Goal: Download file/media

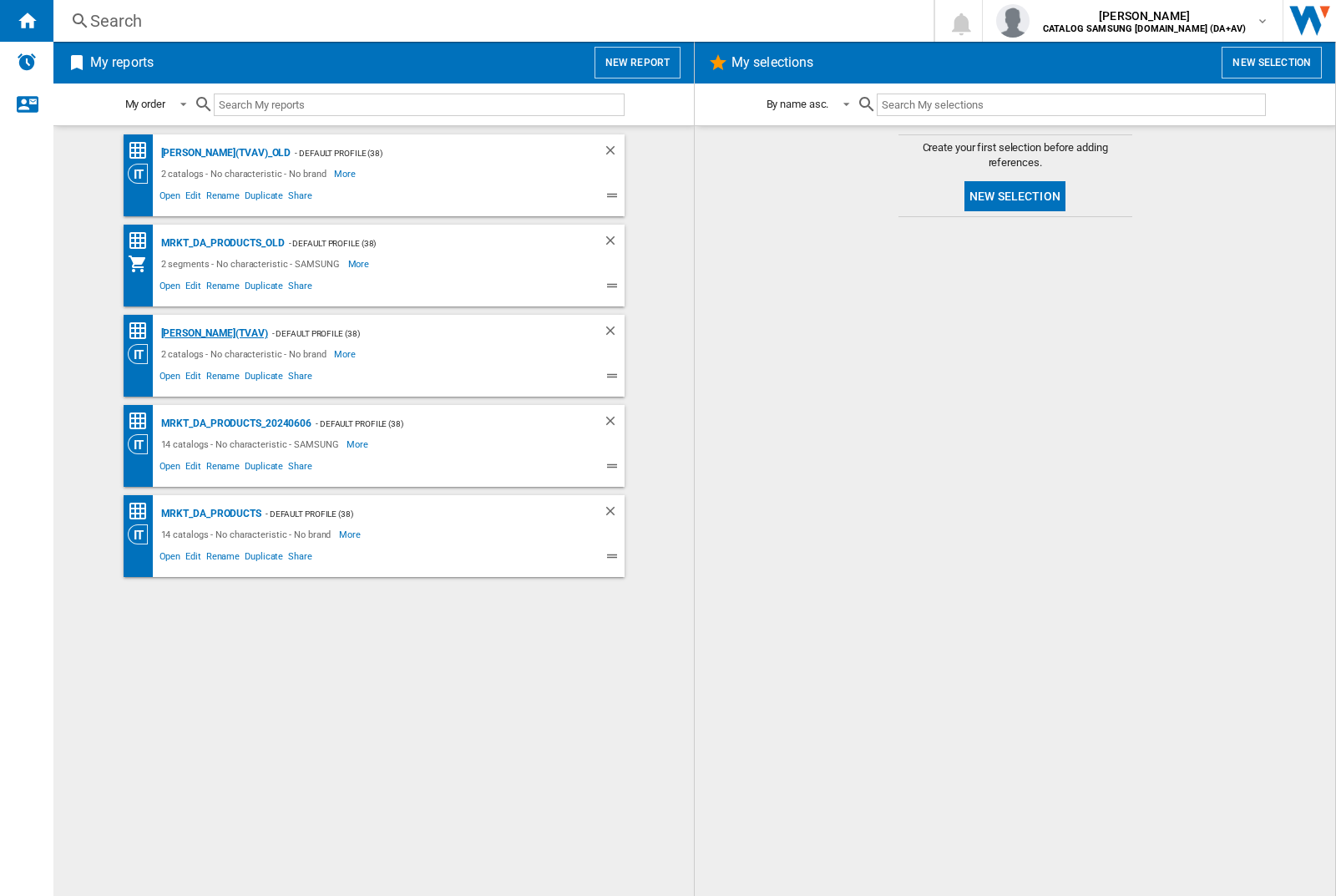
click at [185, 333] on div "[PERSON_NAME](TVAV)" at bounding box center [212, 334] width 111 height 21
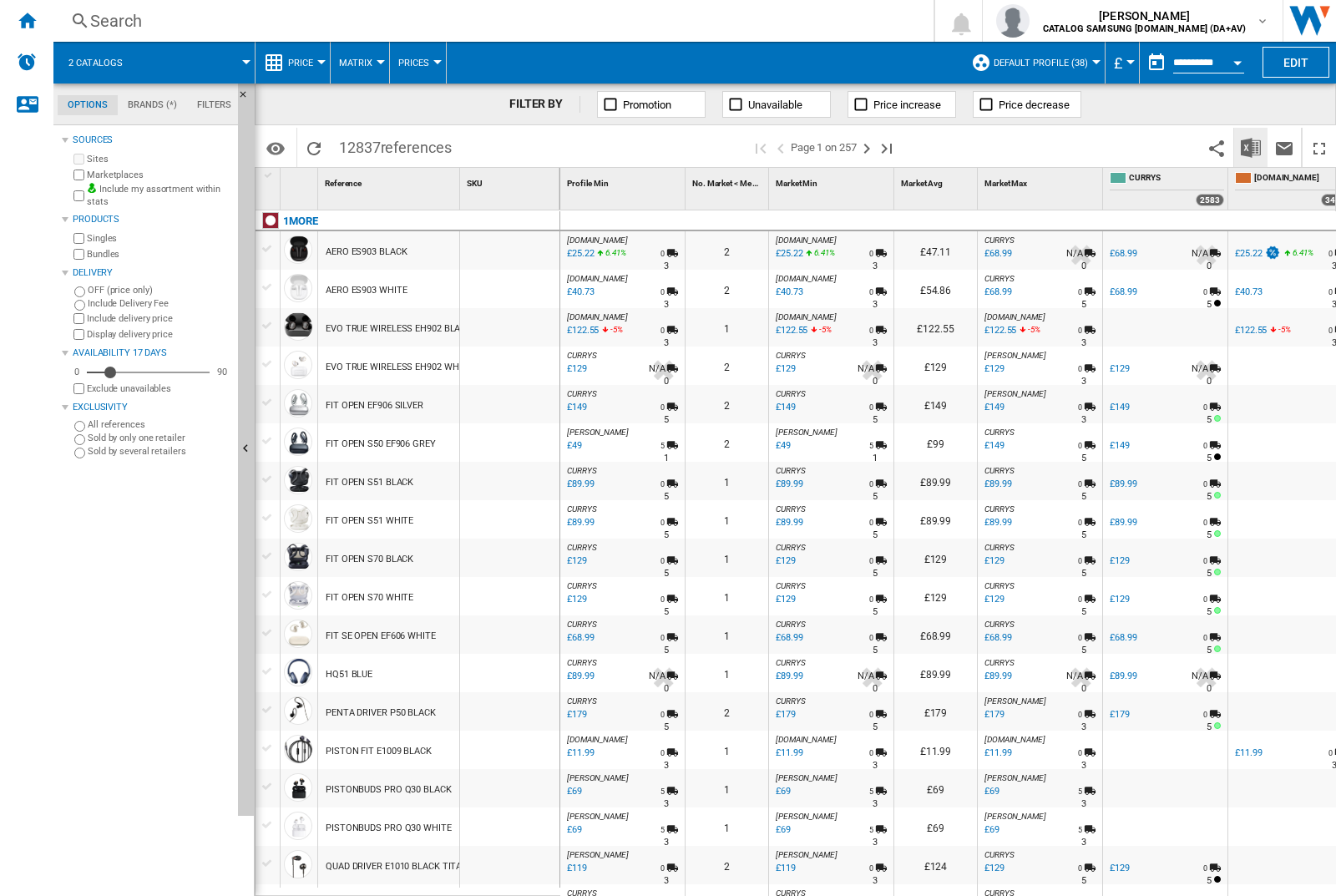
click at [1251, 147] on img "Download in Excel" at bounding box center [1250, 148] width 20 height 20
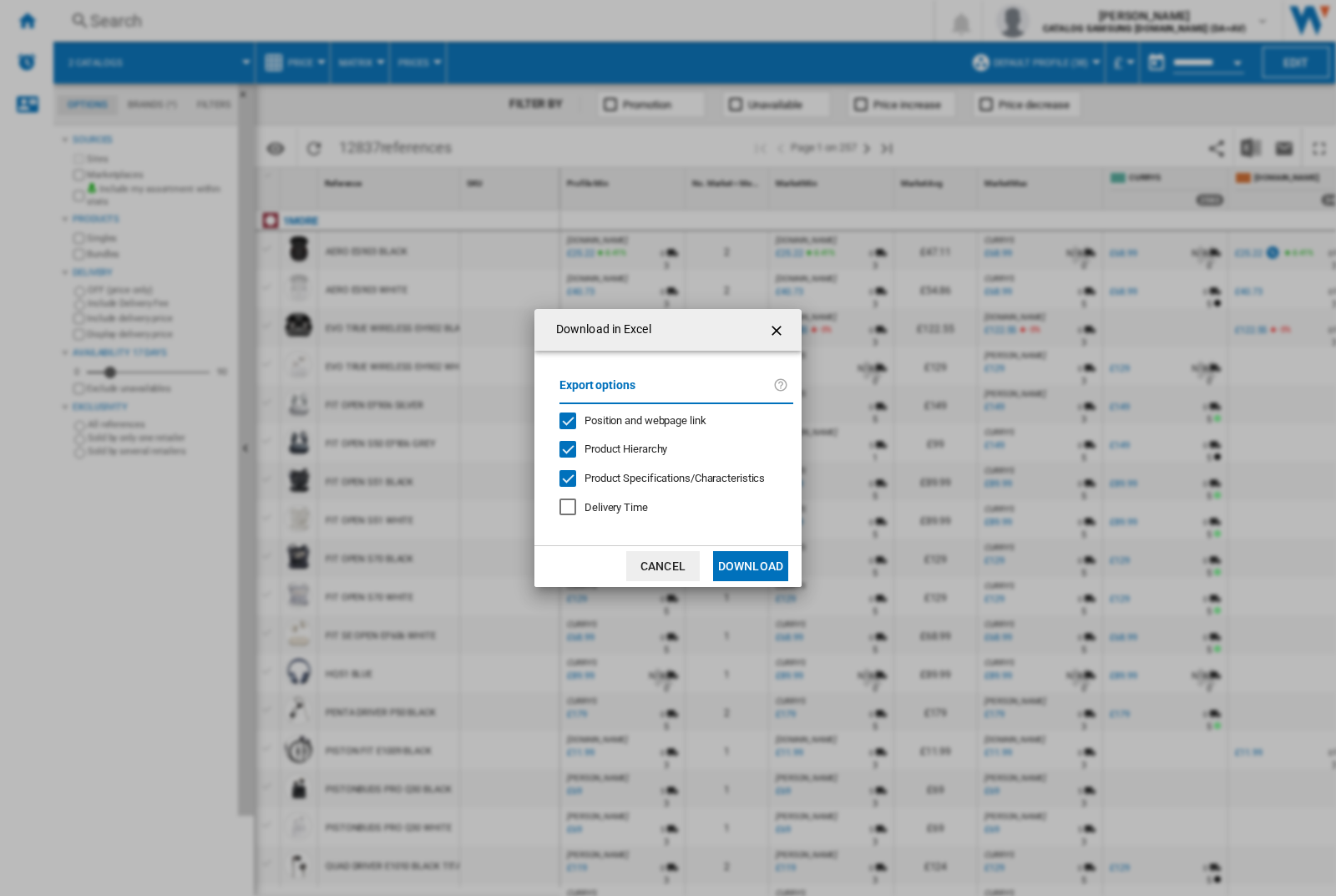
click at [669, 420] on span "Position and webpage link" at bounding box center [645, 421] width 122 height 12
click at [751, 566] on button "Download" at bounding box center [750, 566] width 75 height 30
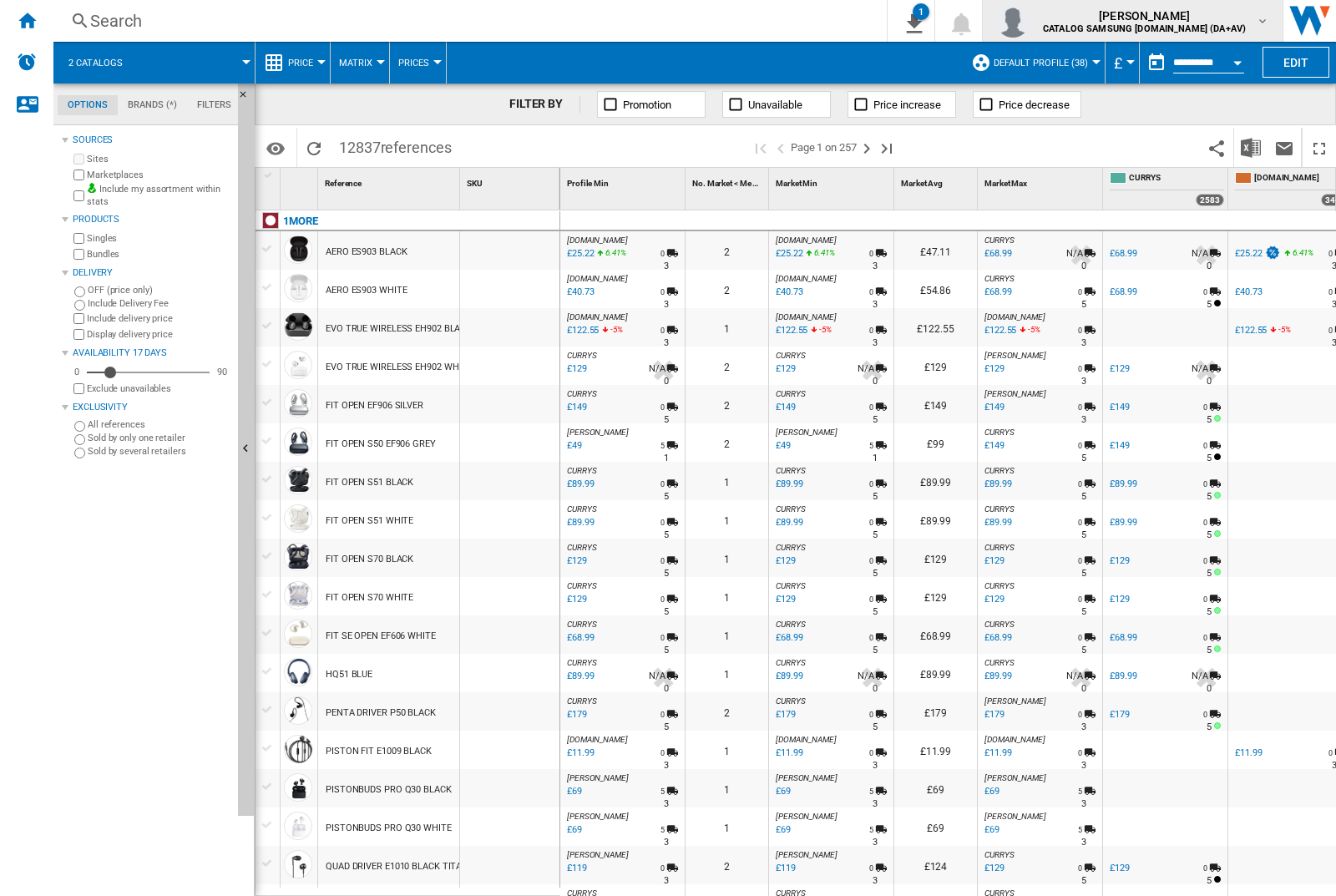
click at [1030, 21] on img "button" at bounding box center [1013, 21] width 34 height 34
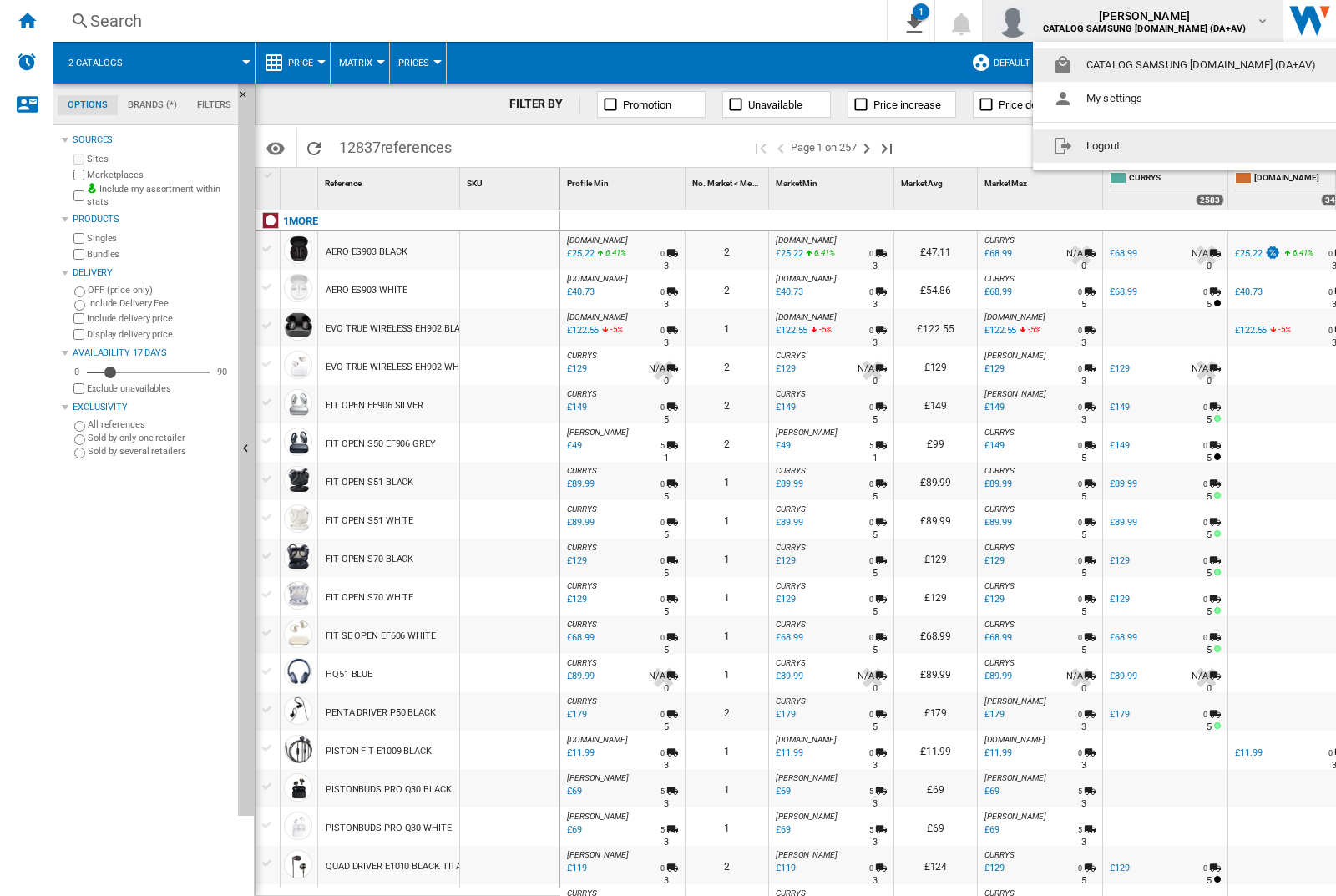
click at [1162, 146] on button "Logout" at bounding box center [1188, 146] width 310 height 34
